Goal: Navigation & Orientation: Find specific page/section

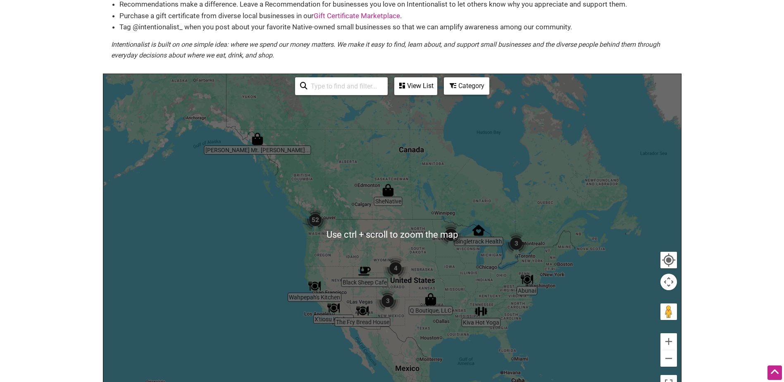
scroll to position [124, 0]
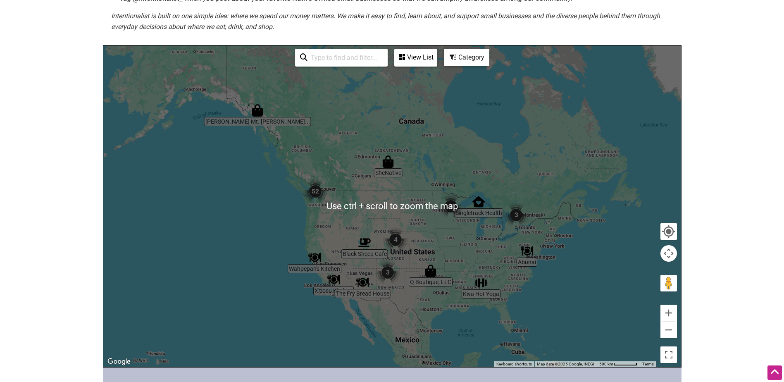
click at [459, 219] on div at bounding box center [392, 206] width 578 height 322
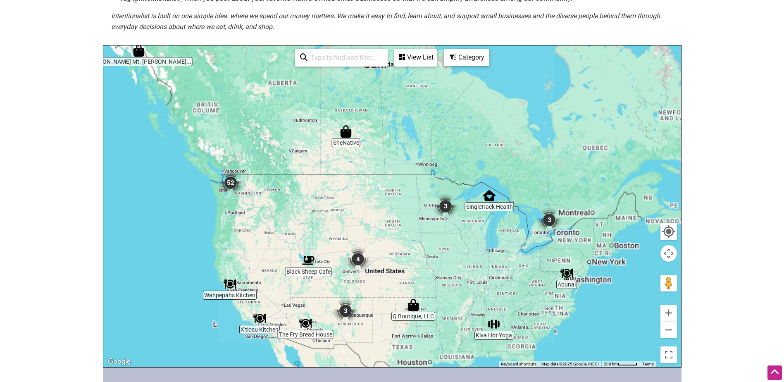
click at [455, 222] on div at bounding box center [392, 206] width 578 height 322
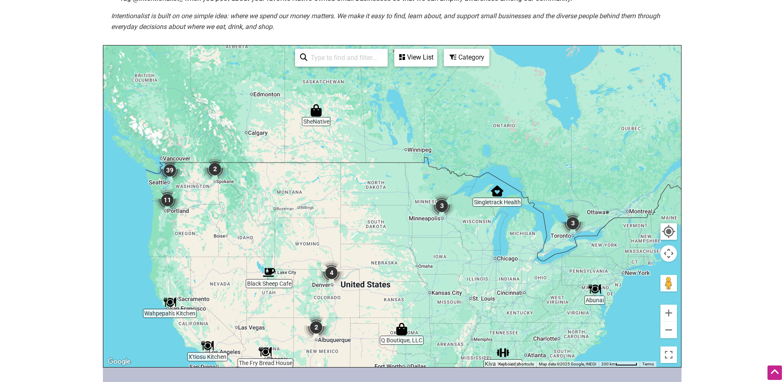
click at [455, 222] on div at bounding box center [392, 206] width 578 height 322
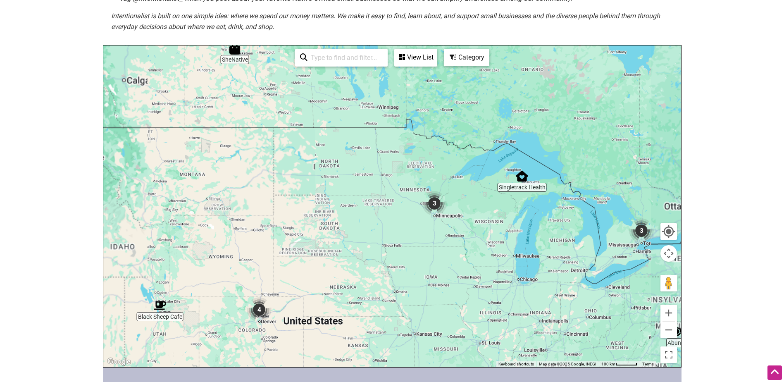
click at [449, 219] on div at bounding box center [392, 206] width 578 height 322
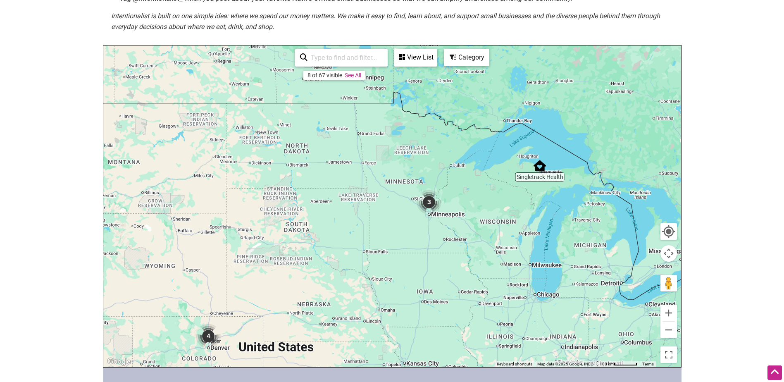
click at [449, 219] on div at bounding box center [392, 206] width 578 height 322
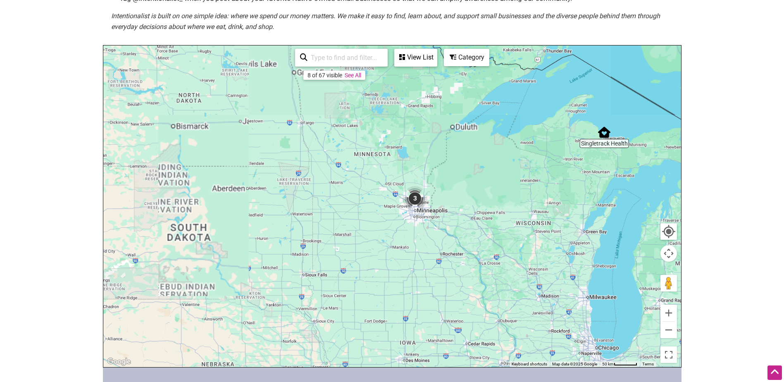
click at [449, 219] on div at bounding box center [392, 206] width 578 height 322
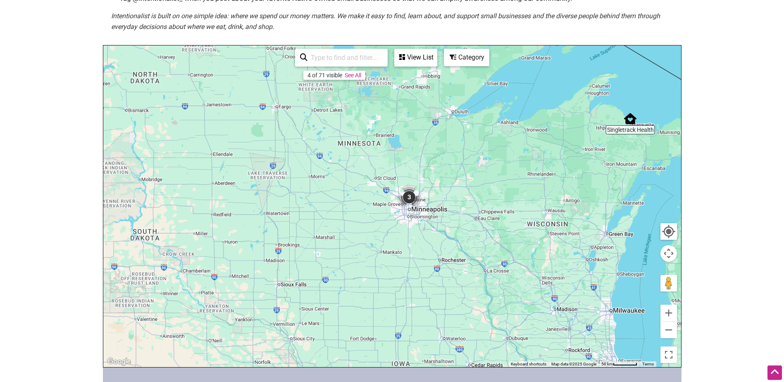
click at [449, 219] on div at bounding box center [392, 206] width 578 height 322
click at [435, 219] on div at bounding box center [392, 206] width 578 height 322
click at [434, 219] on div at bounding box center [392, 206] width 578 height 322
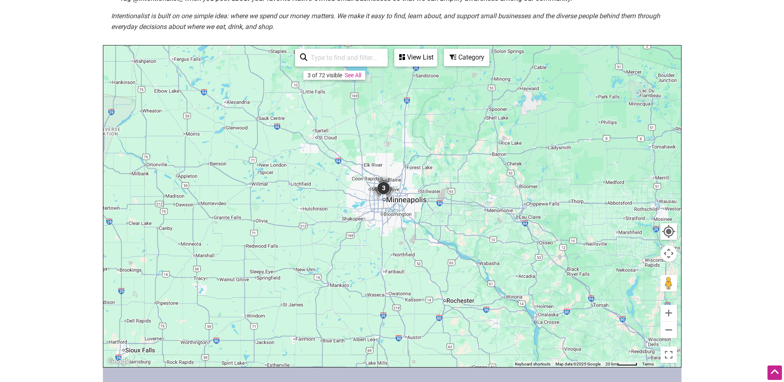
click at [398, 217] on div at bounding box center [392, 206] width 578 height 322
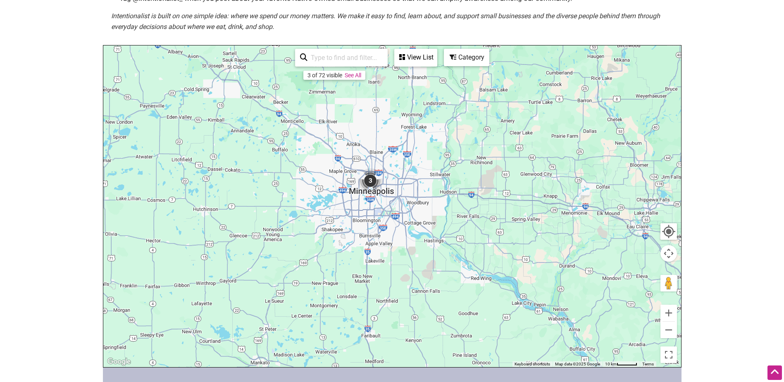
drag, startPoint x: 388, startPoint y: 197, endPoint x: 389, endPoint y: 207, distance: 10.0
click at [389, 207] on div at bounding box center [392, 206] width 578 height 322
click at [377, 195] on div at bounding box center [392, 206] width 578 height 322
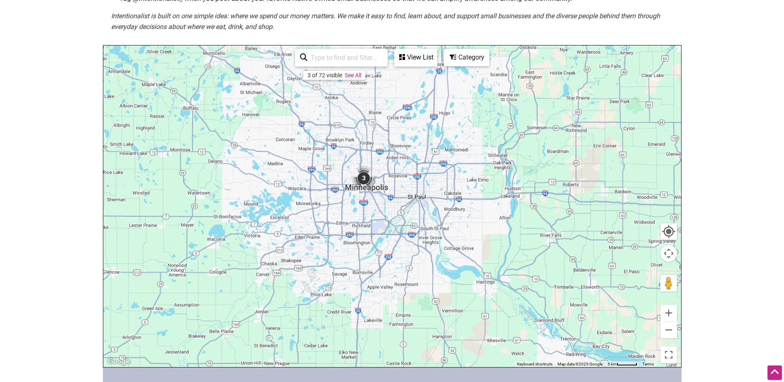
click at [377, 195] on div at bounding box center [392, 206] width 578 height 322
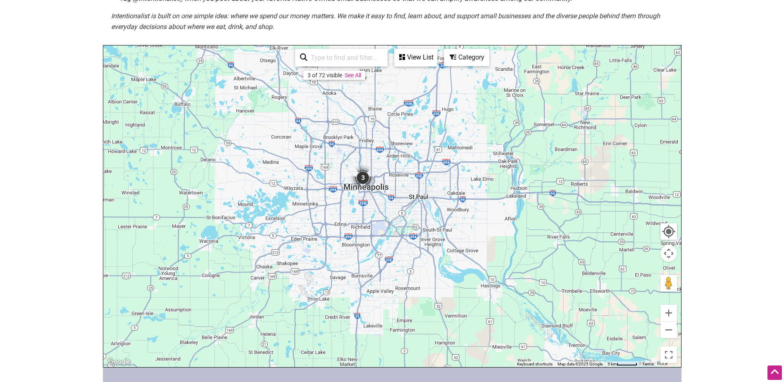
click at [377, 195] on div at bounding box center [392, 206] width 578 height 322
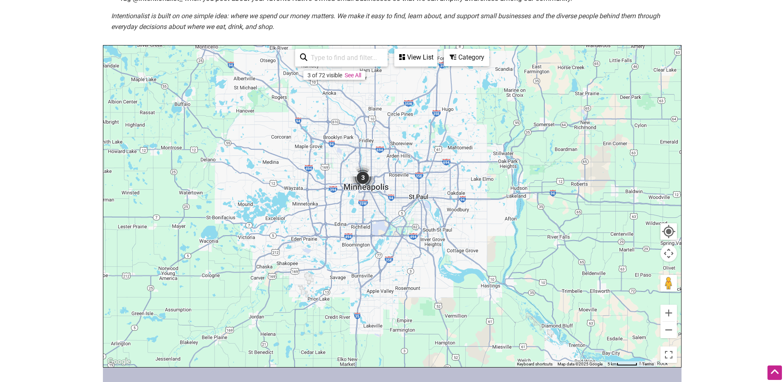
click at [377, 195] on div at bounding box center [392, 206] width 578 height 322
click at [378, 193] on div at bounding box center [392, 206] width 578 height 322
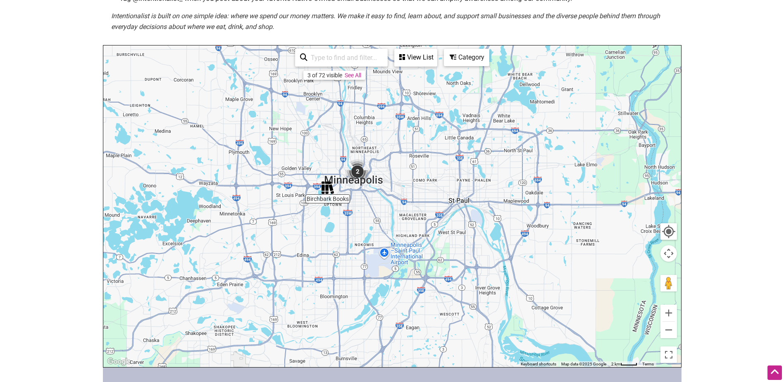
click at [360, 204] on div at bounding box center [392, 206] width 578 height 322
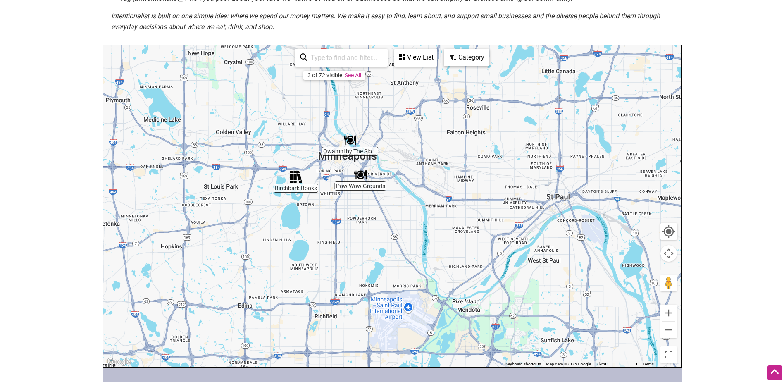
click at [341, 172] on div at bounding box center [392, 206] width 578 height 322
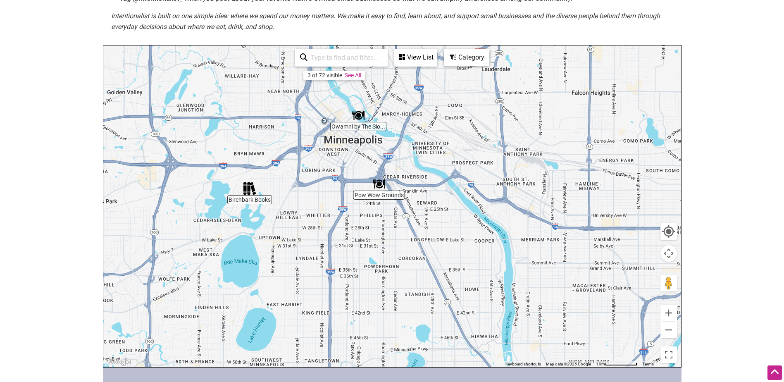
click at [380, 199] on div at bounding box center [392, 206] width 578 height 322
click at [380, 185] on img "Pow Wow Grounds" at bounding box center [379, 184] width 12 height 12
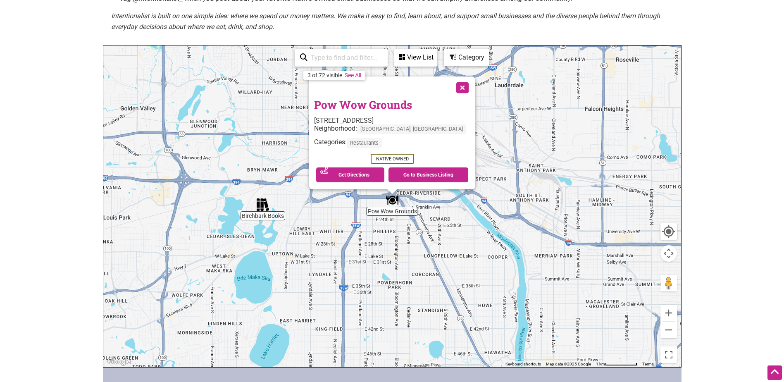
click at [261, 207] on img "Birchbark Books" at bounding box center [263, 204] width 12 height 12
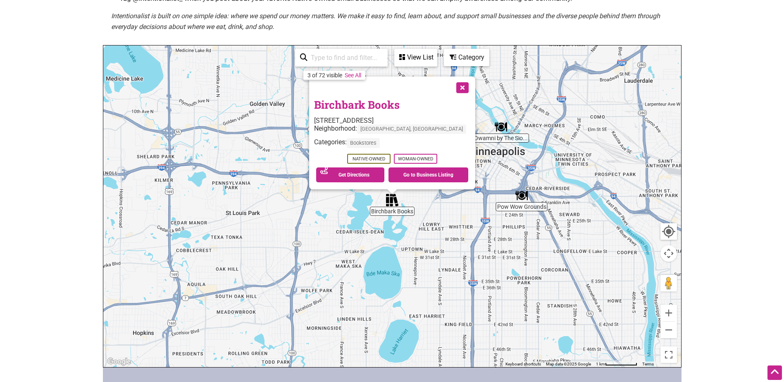
click at [502, 130] on img "Owamni by The Sioux Chef" at bounding box center [501, 127] width 12 height 12
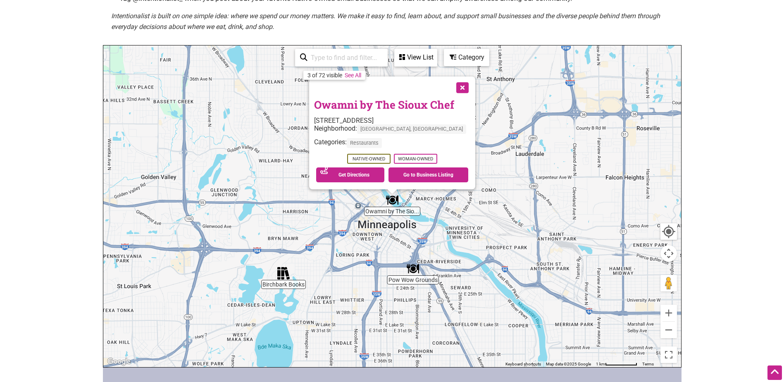
click at [454, 89] on button "Close" at bounding box center [461, 86] width 21 height 21
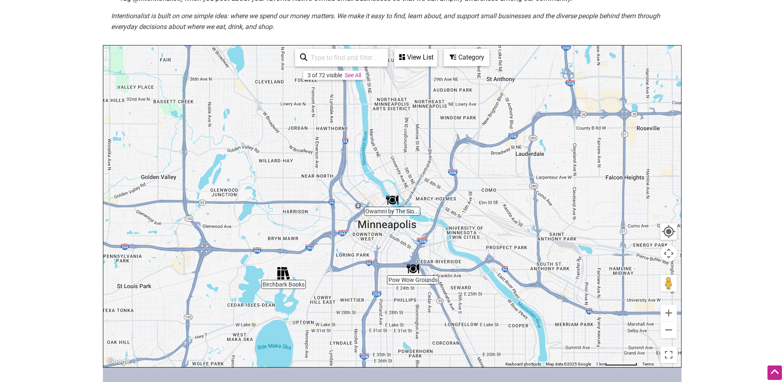
click at [738, 227] on body "× Menu 0 Add a Business Map Blog Store Offers Intentionalist Cards Buy Black Ca…" at bounding box center [392, 67] width 784 height 382
